Goal: Book appointment/travel/reservation

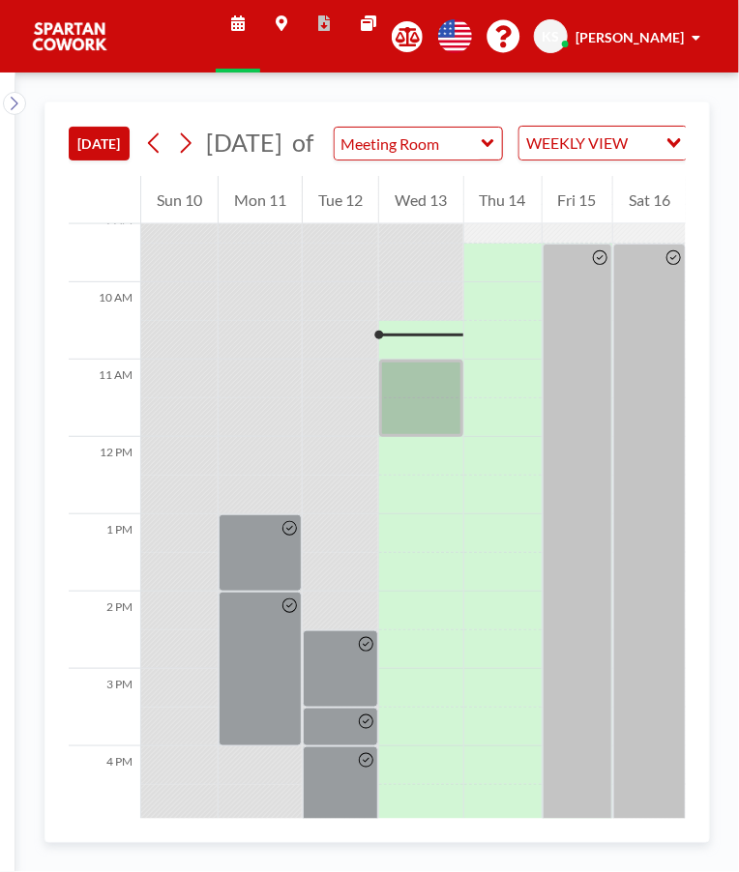
scroll to position [774, 0]
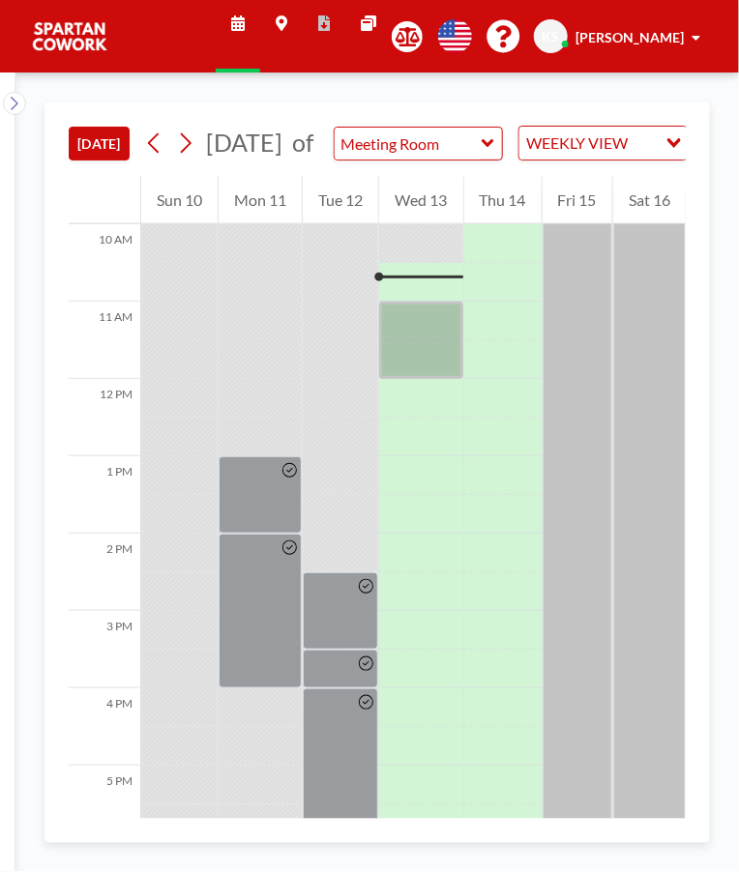
click at [437, 329] on div at bounding box center [420, 340] width 83 height 77
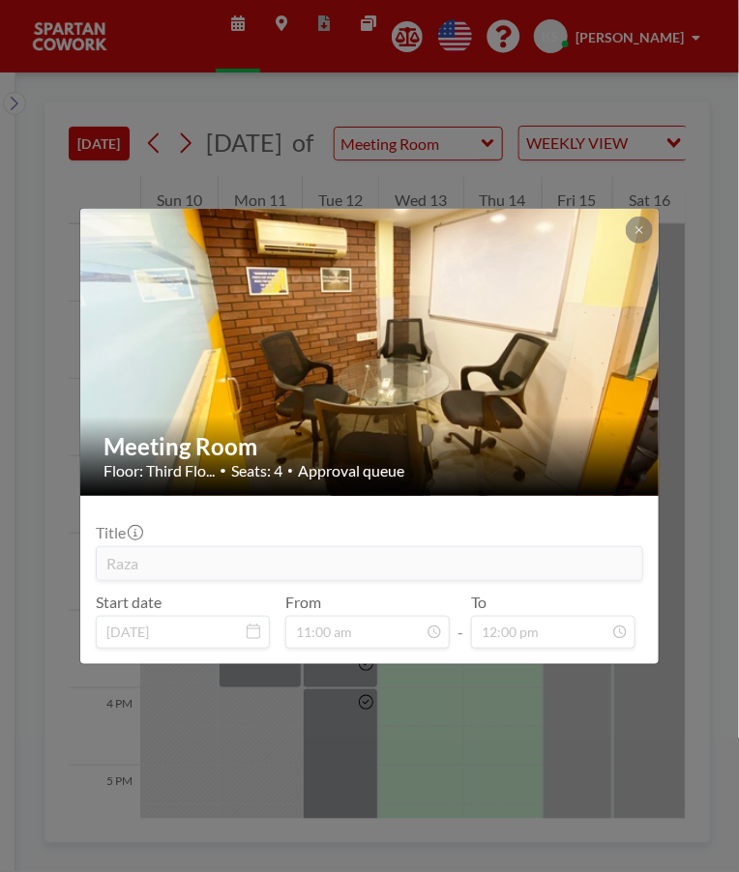
click at [597, 701] on div "Meeting Room Floor: Third Flo... • Seats: 4 • Approval queue Title Raza Start d…" at bounding box center [369, 436] width 739 height 872
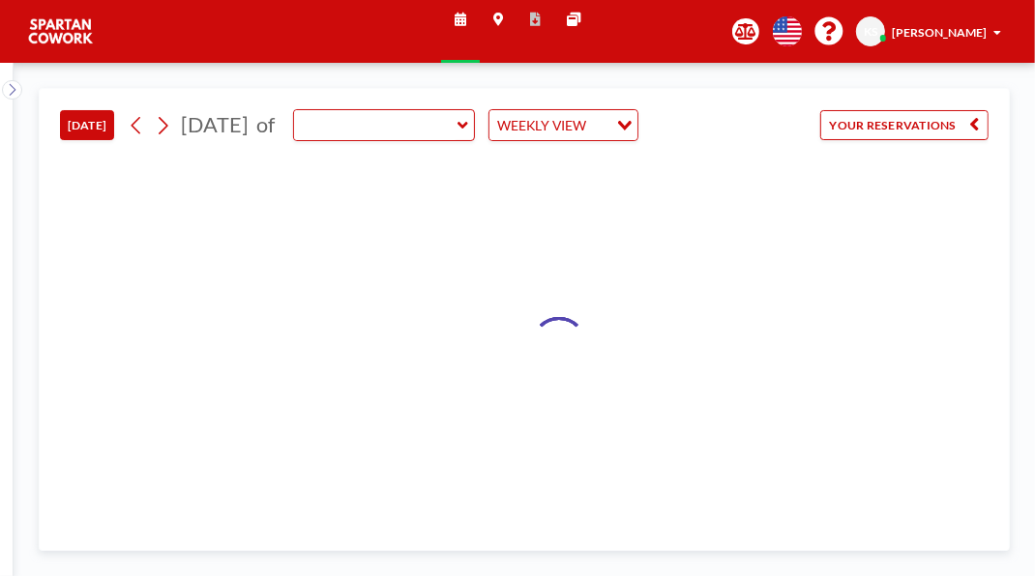
type input "Meeting Room"
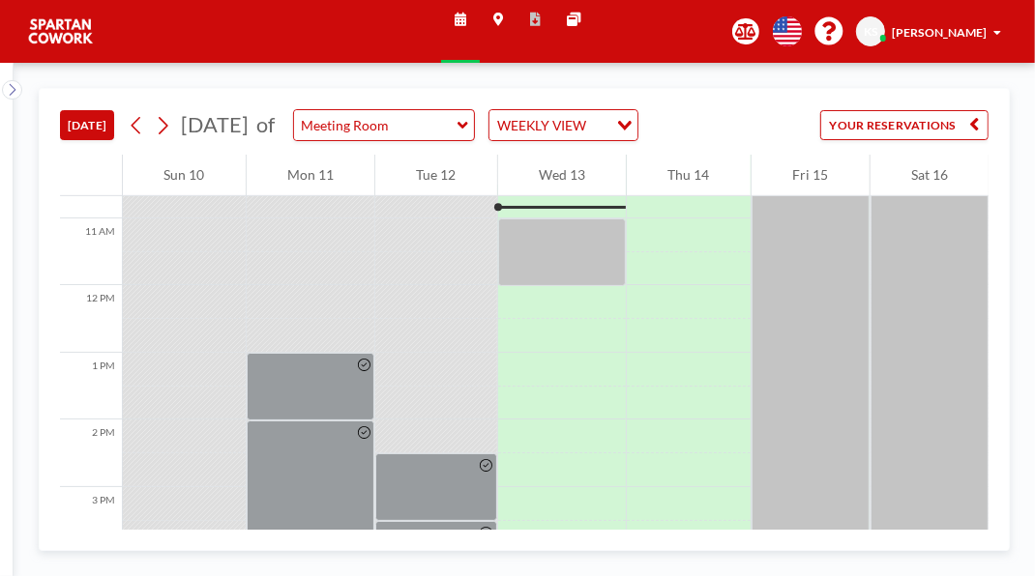
scroll to position [725, 0]
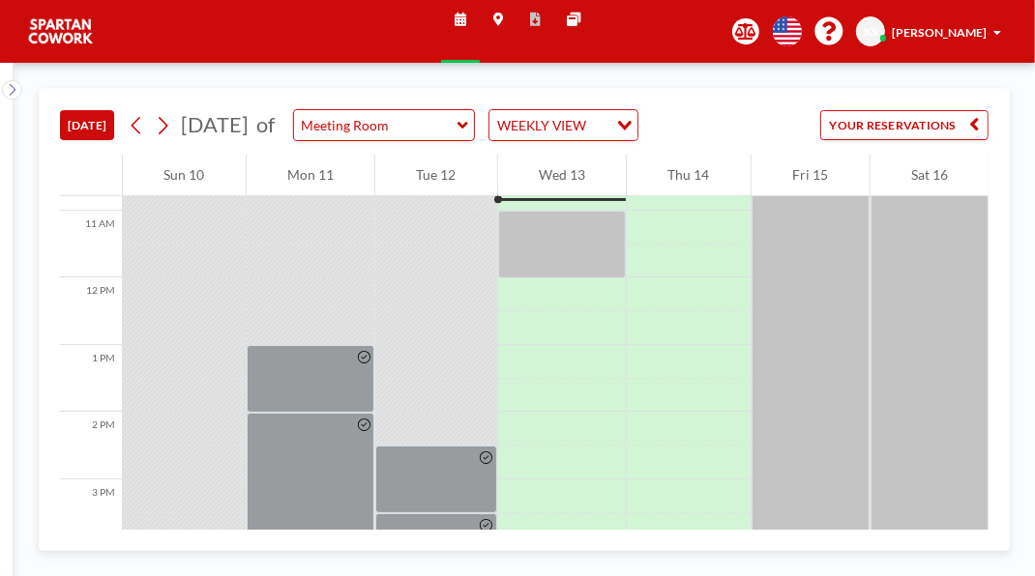
click at [571, 279] on div at bounding box center [562, 245] width 129 height 68
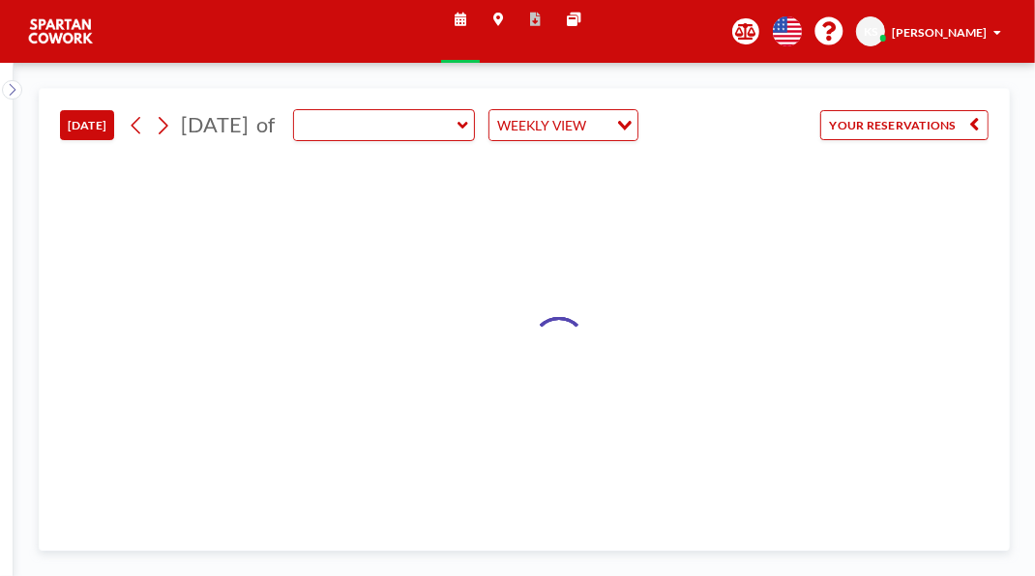
type input "Meeting Room"
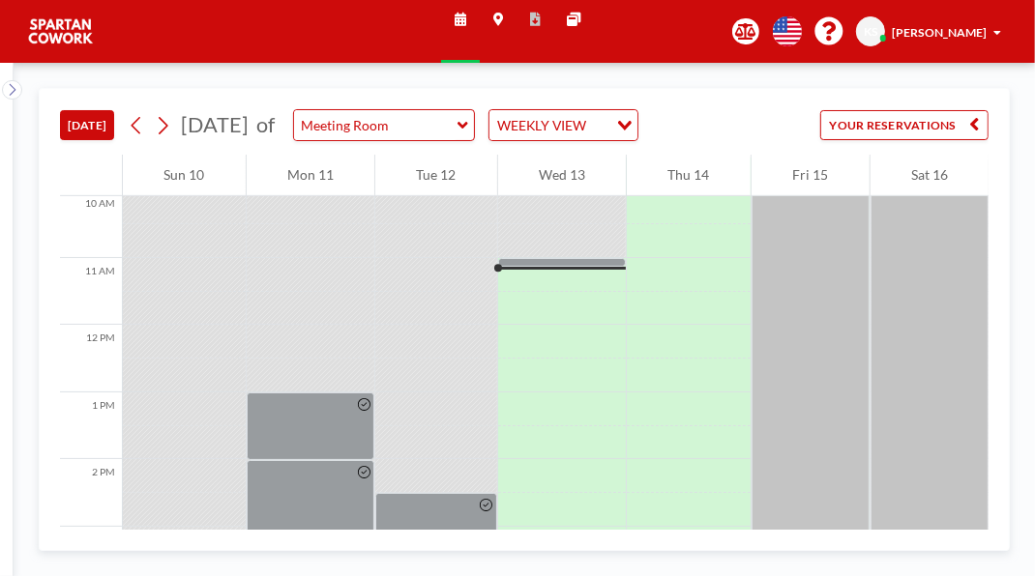
scroll to position [761, 0]
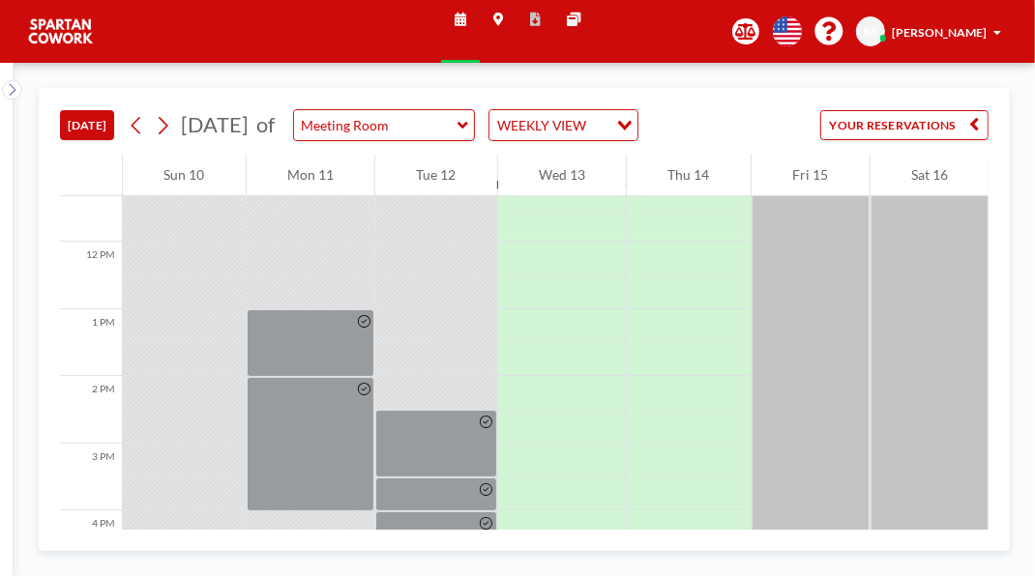
click at [561, 184] on div at bounding box center [562, 179] width 129 height 9
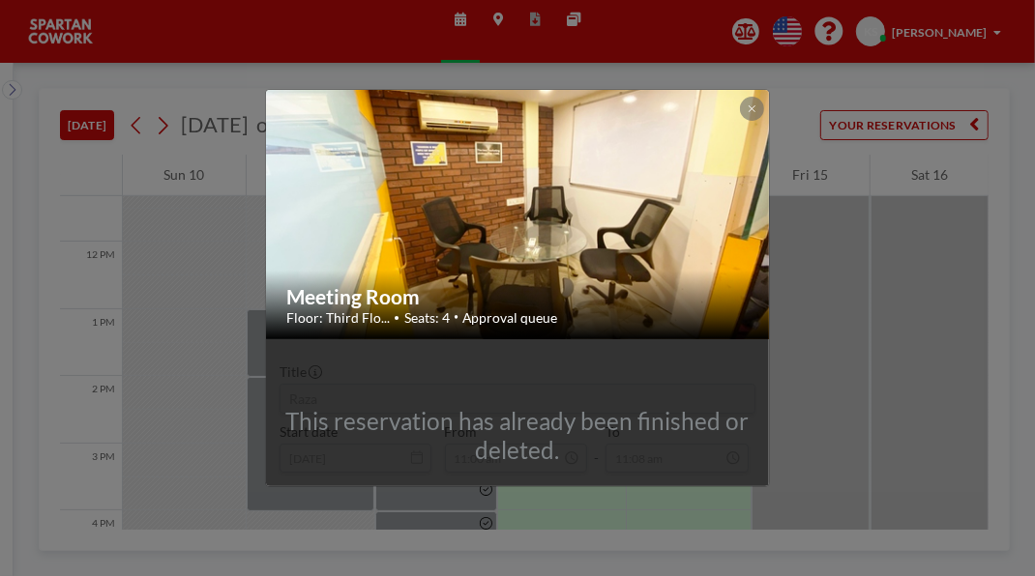
click at [883, 351] on div "Meeting Room Floor: Third Flo... • Seats: 4 • Approval queue This reservation h…" at bounding box center [517, 288] width 1035 height 576
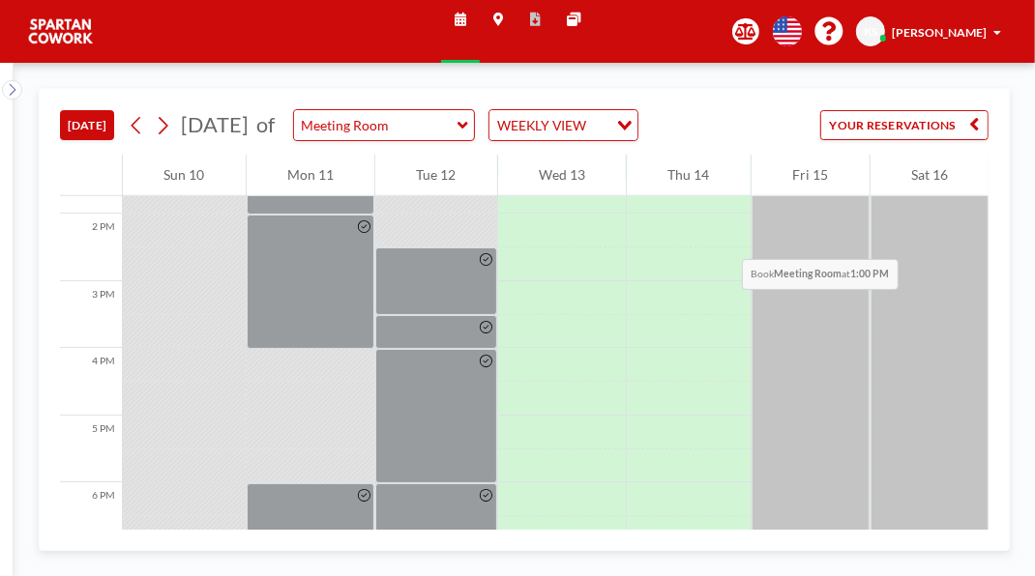
scroll to position [920, 0]
click at [575, 185] on div at bounding box center [562, 168] width 129 height 34
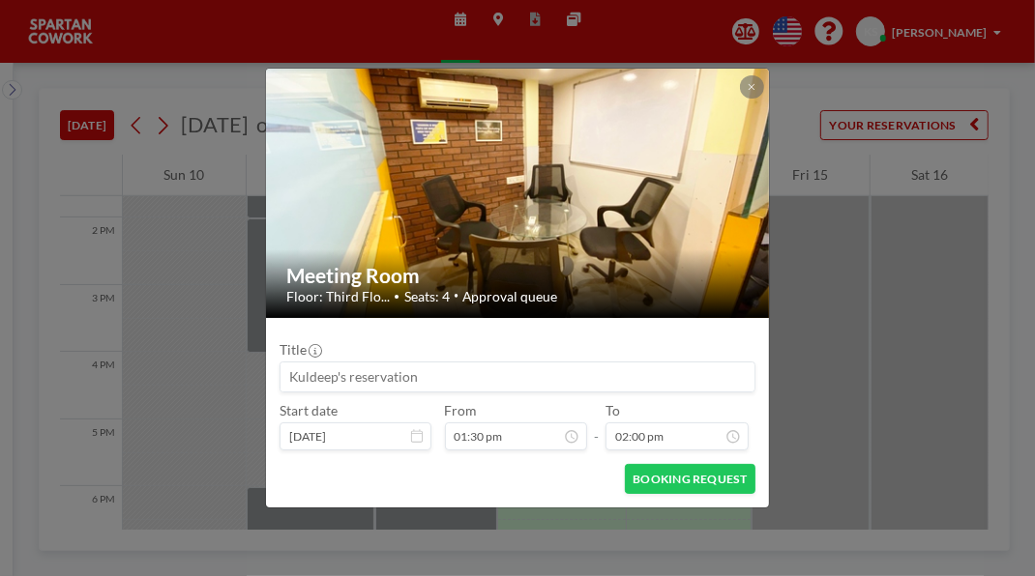
click at [857, 370] on div "Meeting Room Floor: Third Flo... • Seats: 4 • Approval queue Title Start date […" at bounding box center [517, 288] width 1035 height 576
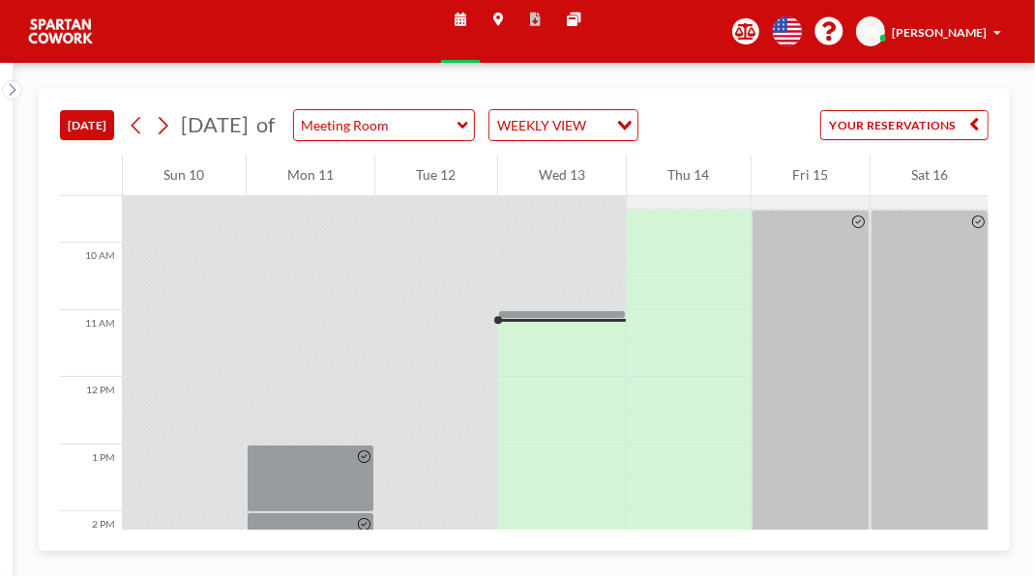
scroll to position [624, 0]
